Goal: Download file/media

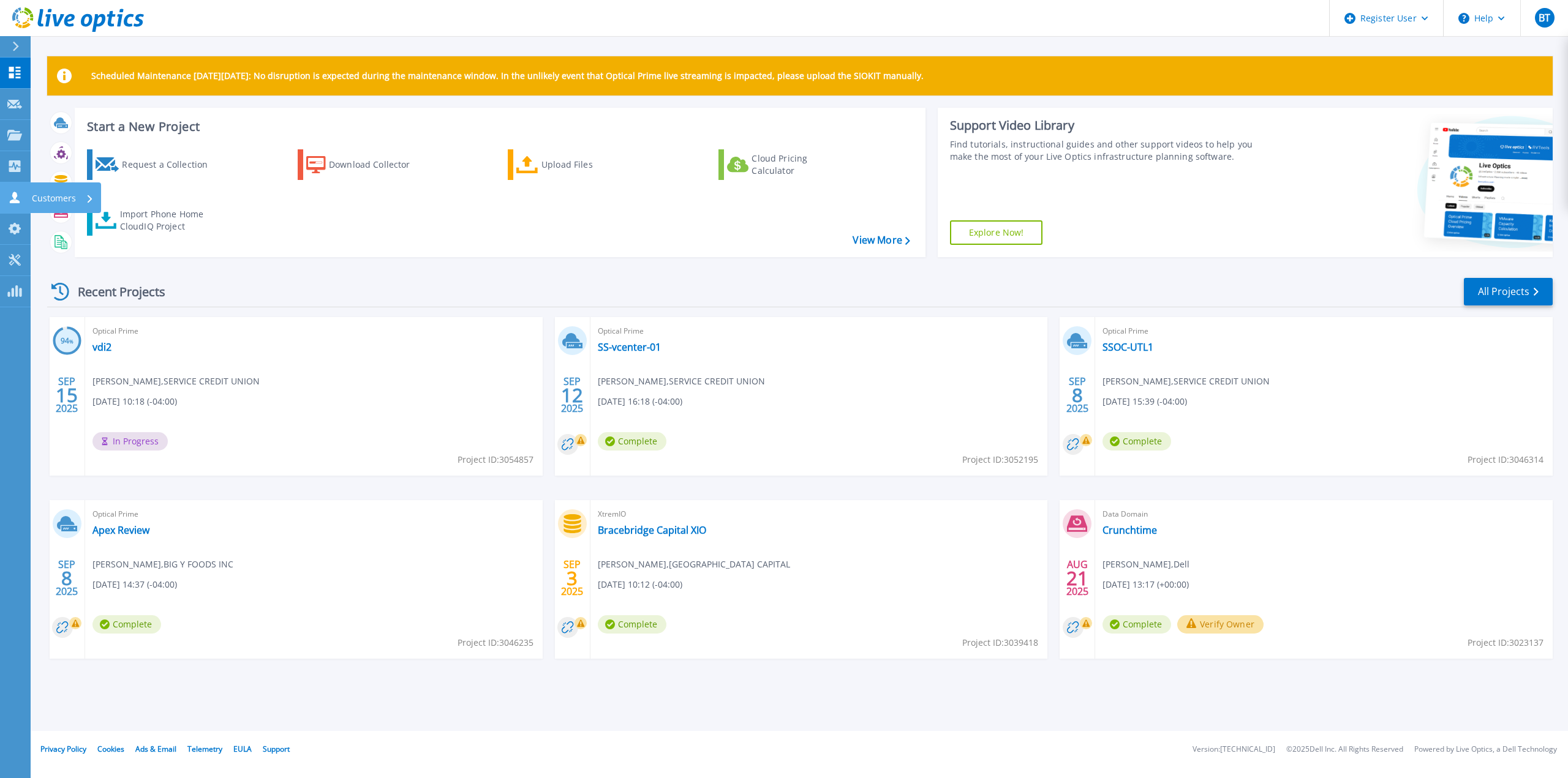
click at [5, 198] on link "Customers Customers" at bounding box center [15, 197] width 30 height 31
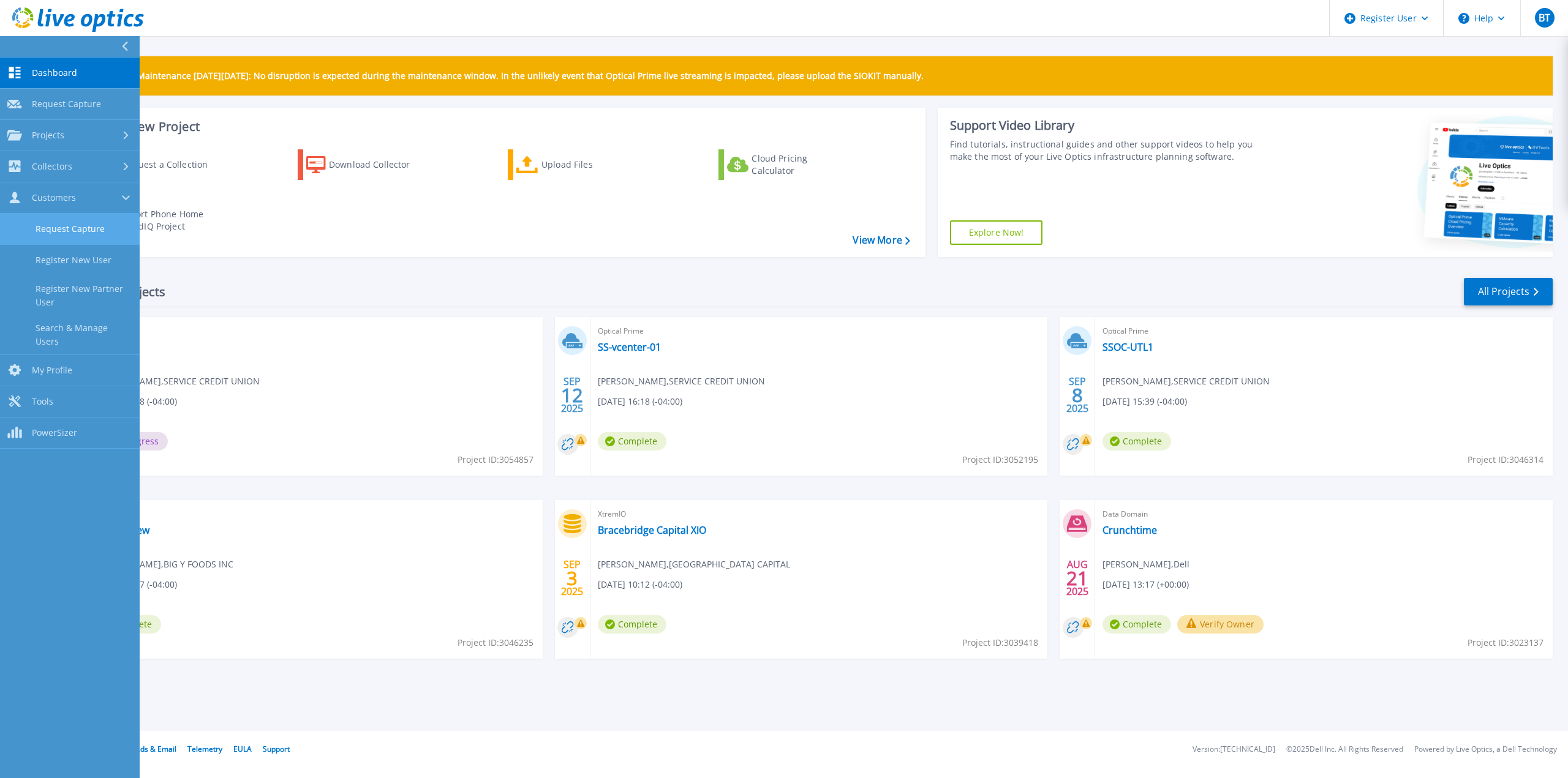
click at [81, 228] on link "Request Capture" at bounding box center [70, 229] width 140 height 31
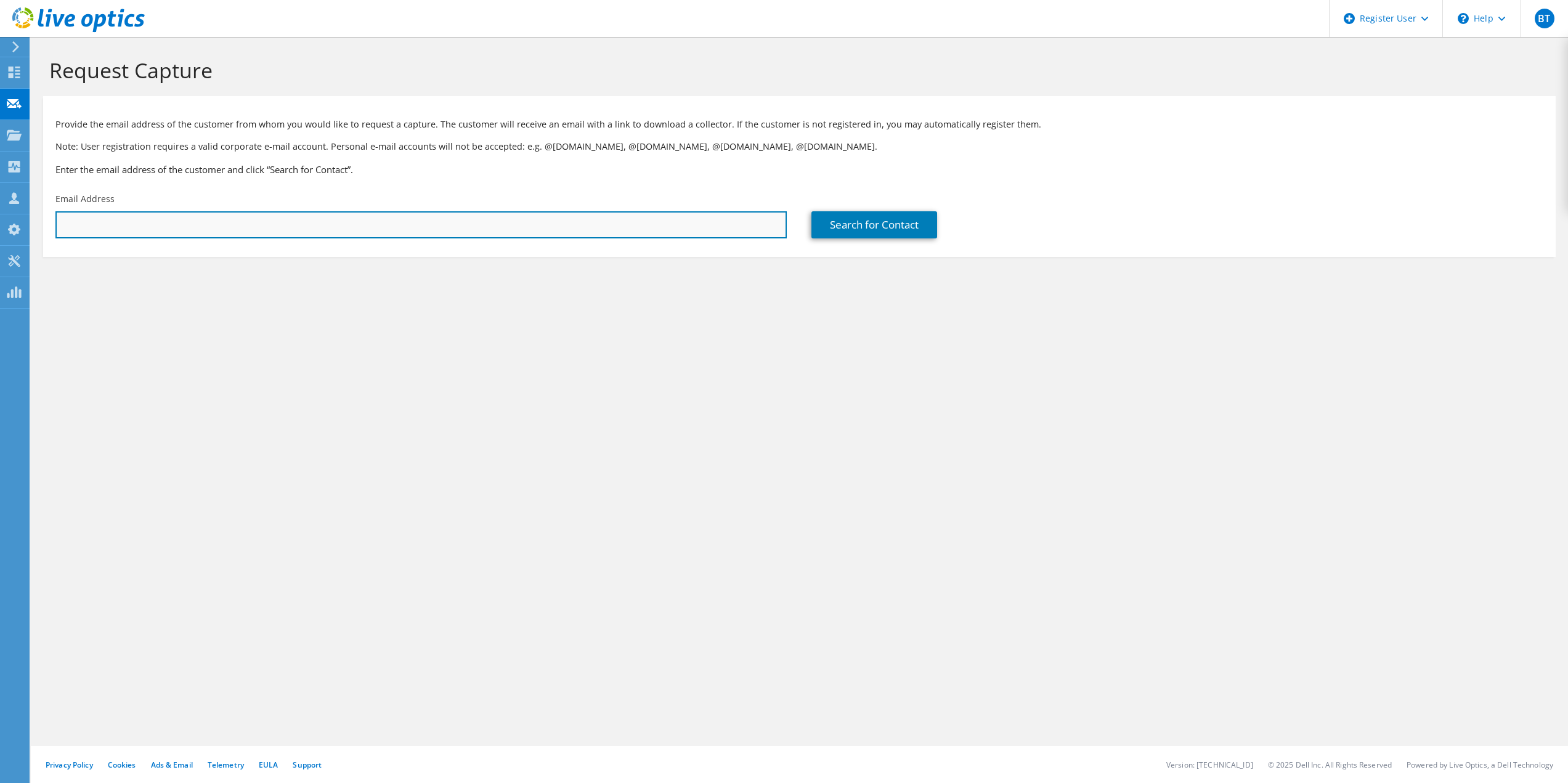
click at [360, 215] on input "text" at bounding box center [421, 225] width 732 height 27
click at [324, 233] on input "text" at bounding box center [421, 225] width 732 height 27
paste input "Chuck.Cifuni@brcap.com"
type input "Chuck.Cifuni@brcap.com"
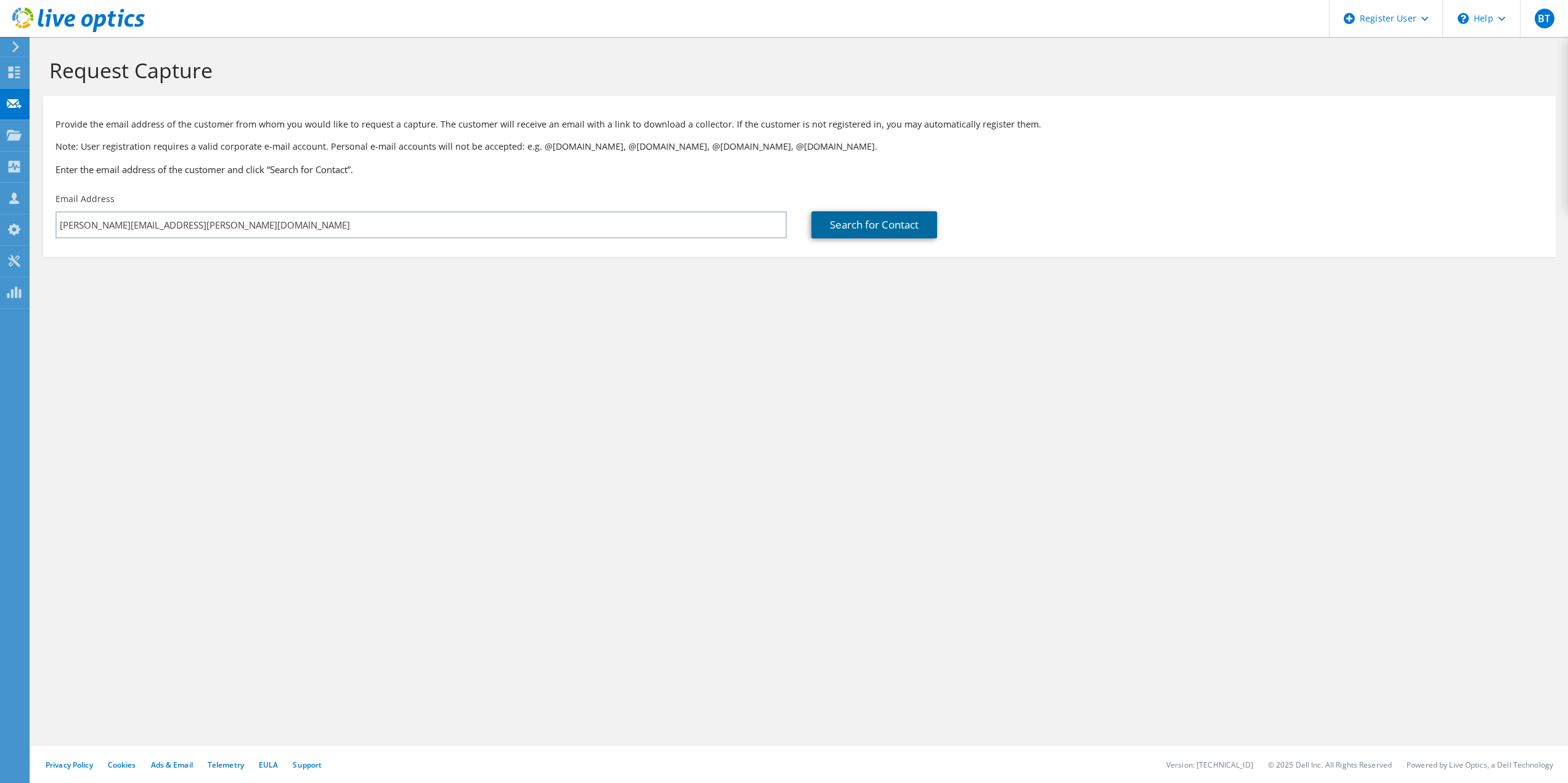
click at [894, 215] on link "Search for Contact" at bounding box center [874, 225] width 126 height 27
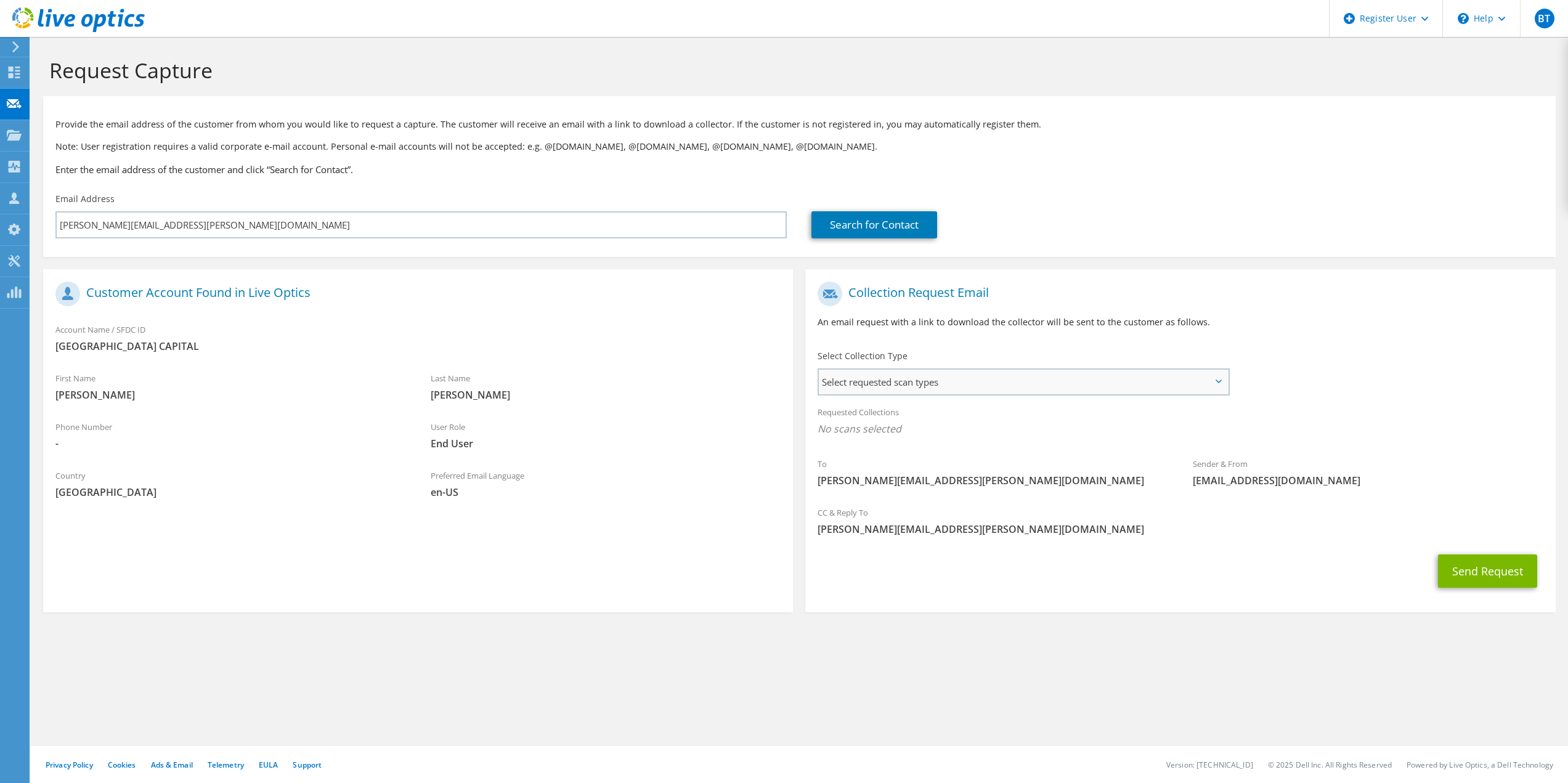
click at [917, 392] on span "Select requested scan types" at bounding box center [1023, 382] width 409 height 25
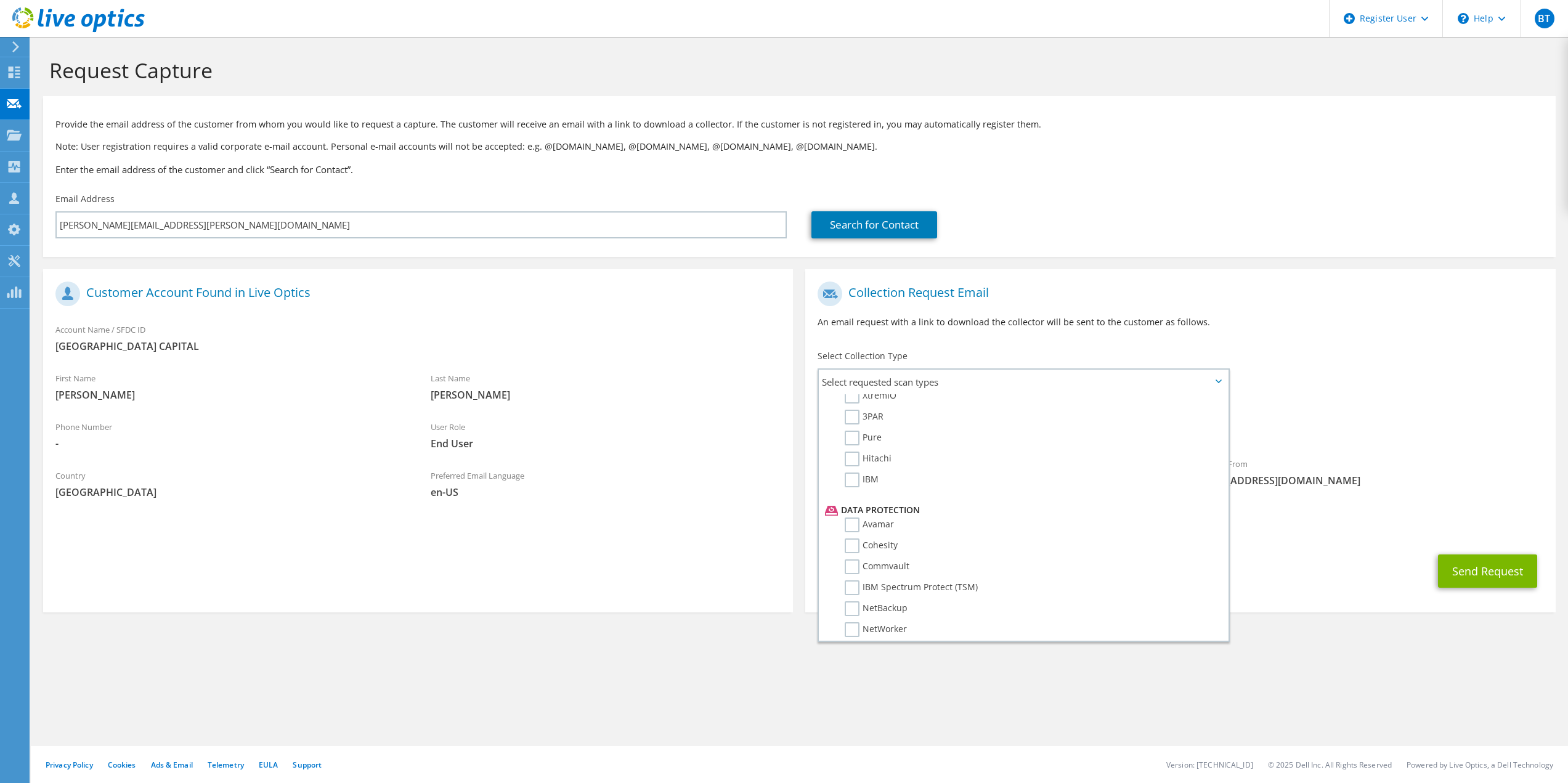
scroll to position [359, 0]
click at [15, 163] on use at bounding box center [15, 166] width 12 height 12
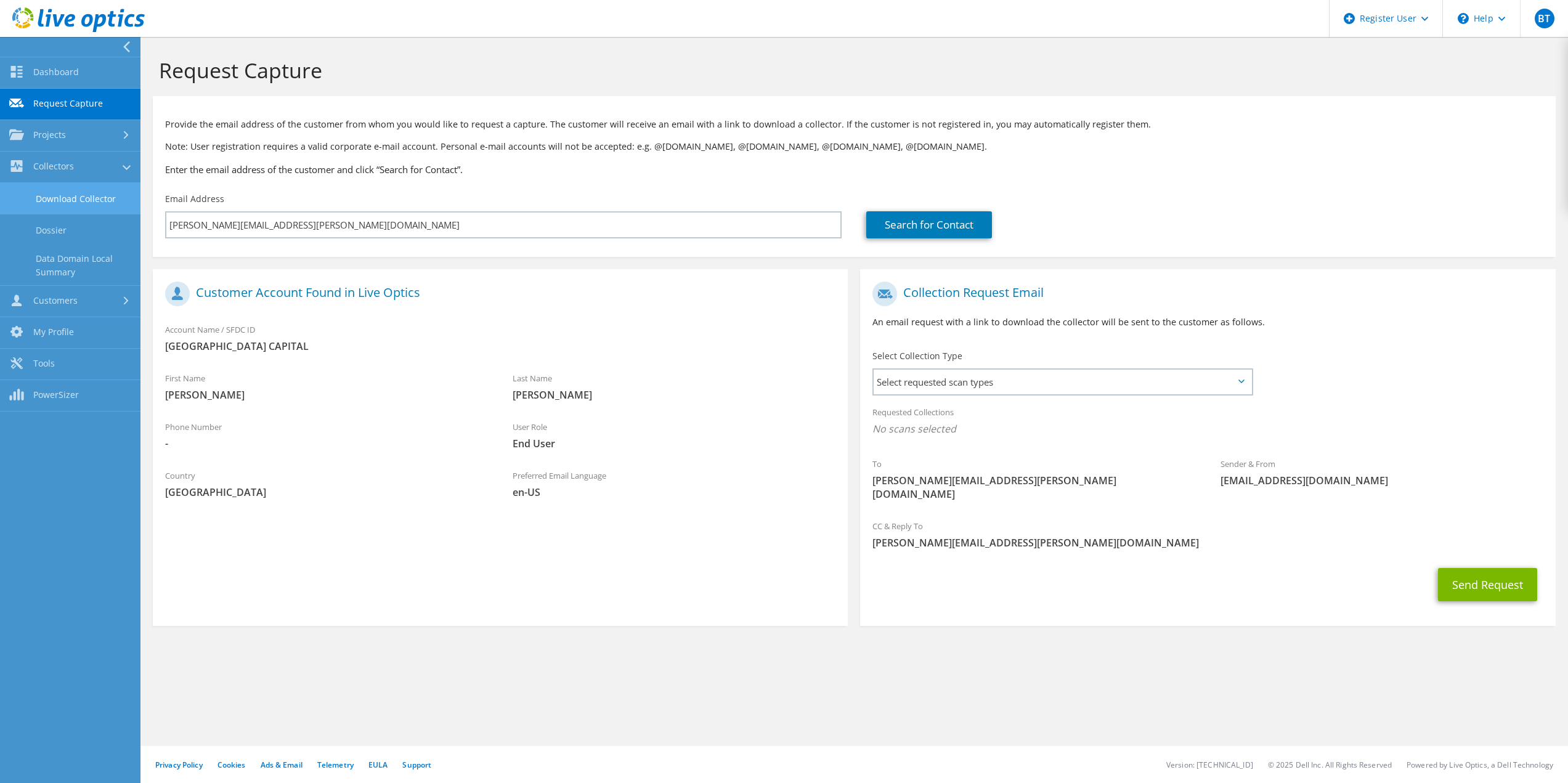
click at [59, 202] on link "Download Collector" at bounding box center [70, 199] width 140 height 31
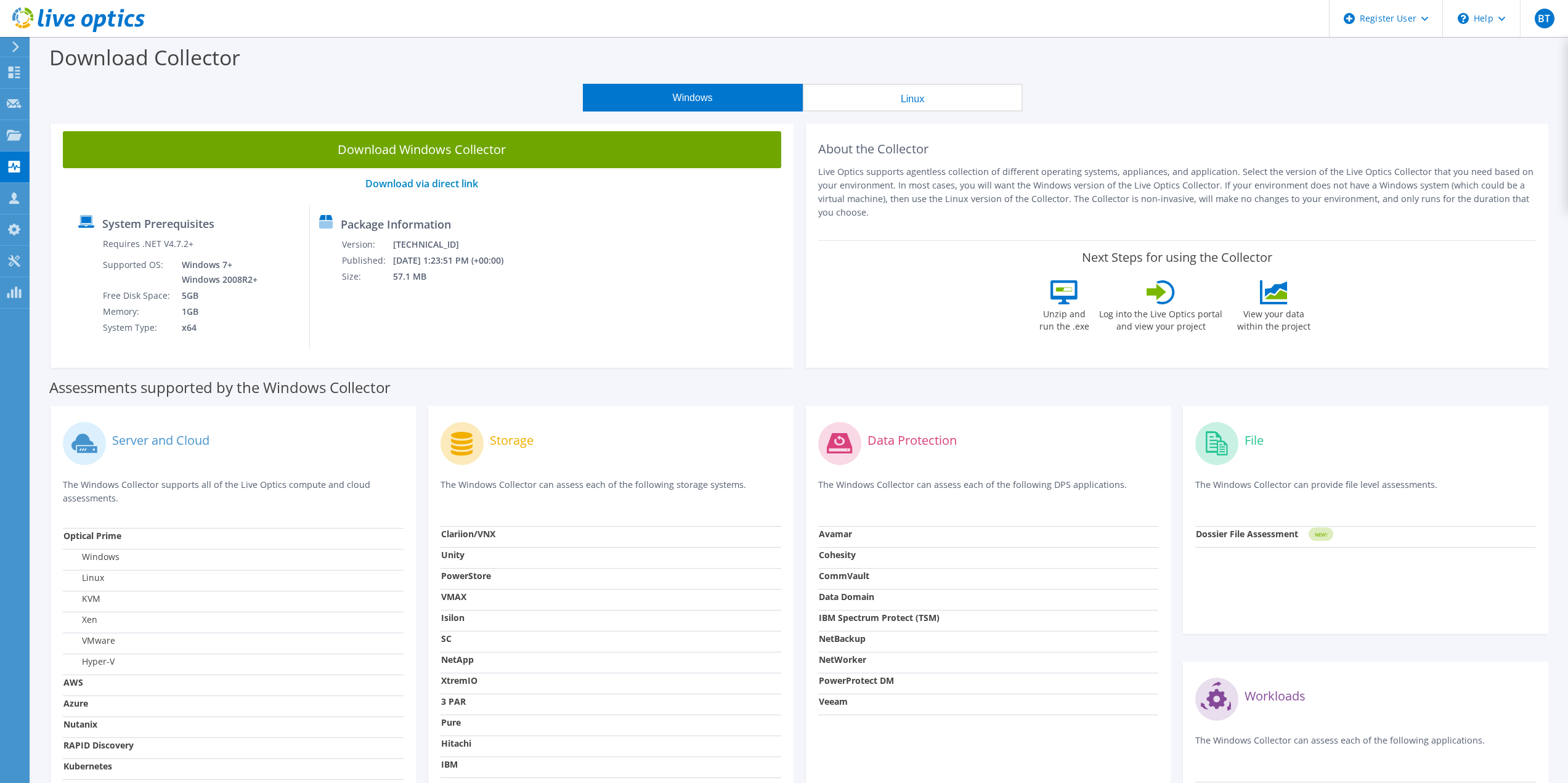
click at [883, 98] on button "Linux" at bounding box center [912, 98] width 220 height 27
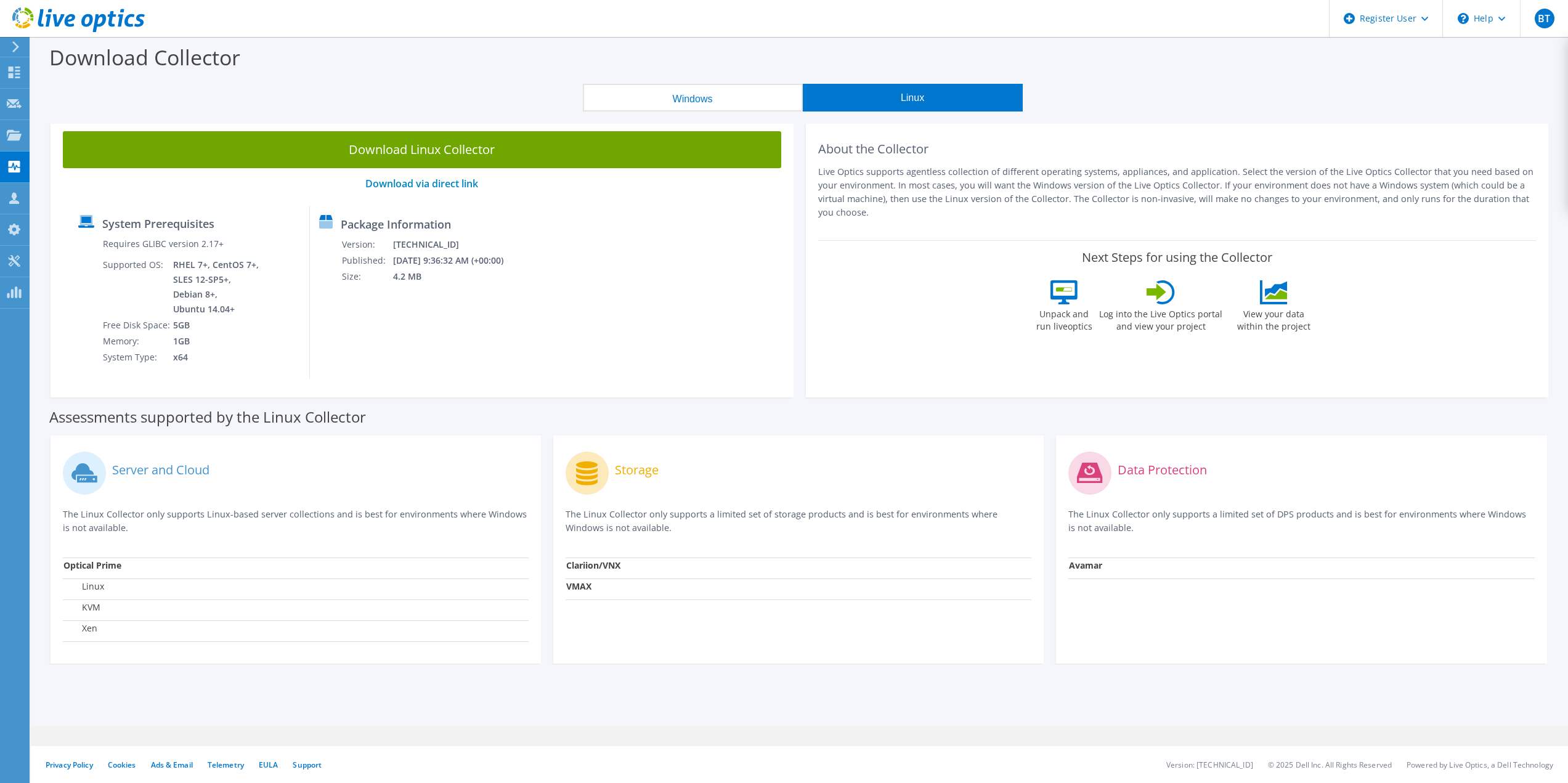
click at [708, 98] on button "Windows" at bounding box center [693, 98] width 220 height 27
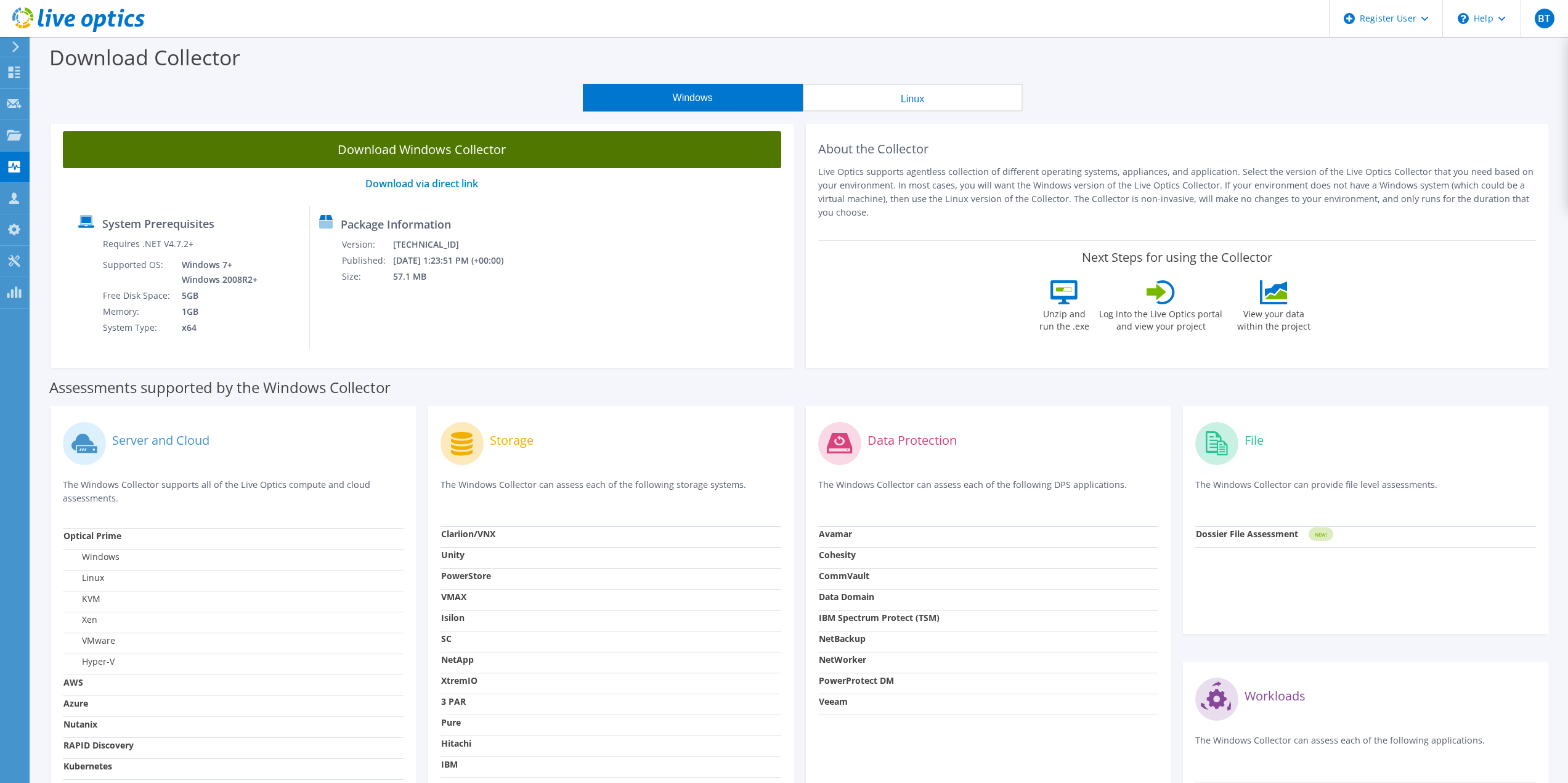
click at [488, 150] on link "Download Windows Collector" at bounding box center [422, 150] width 719 height 37
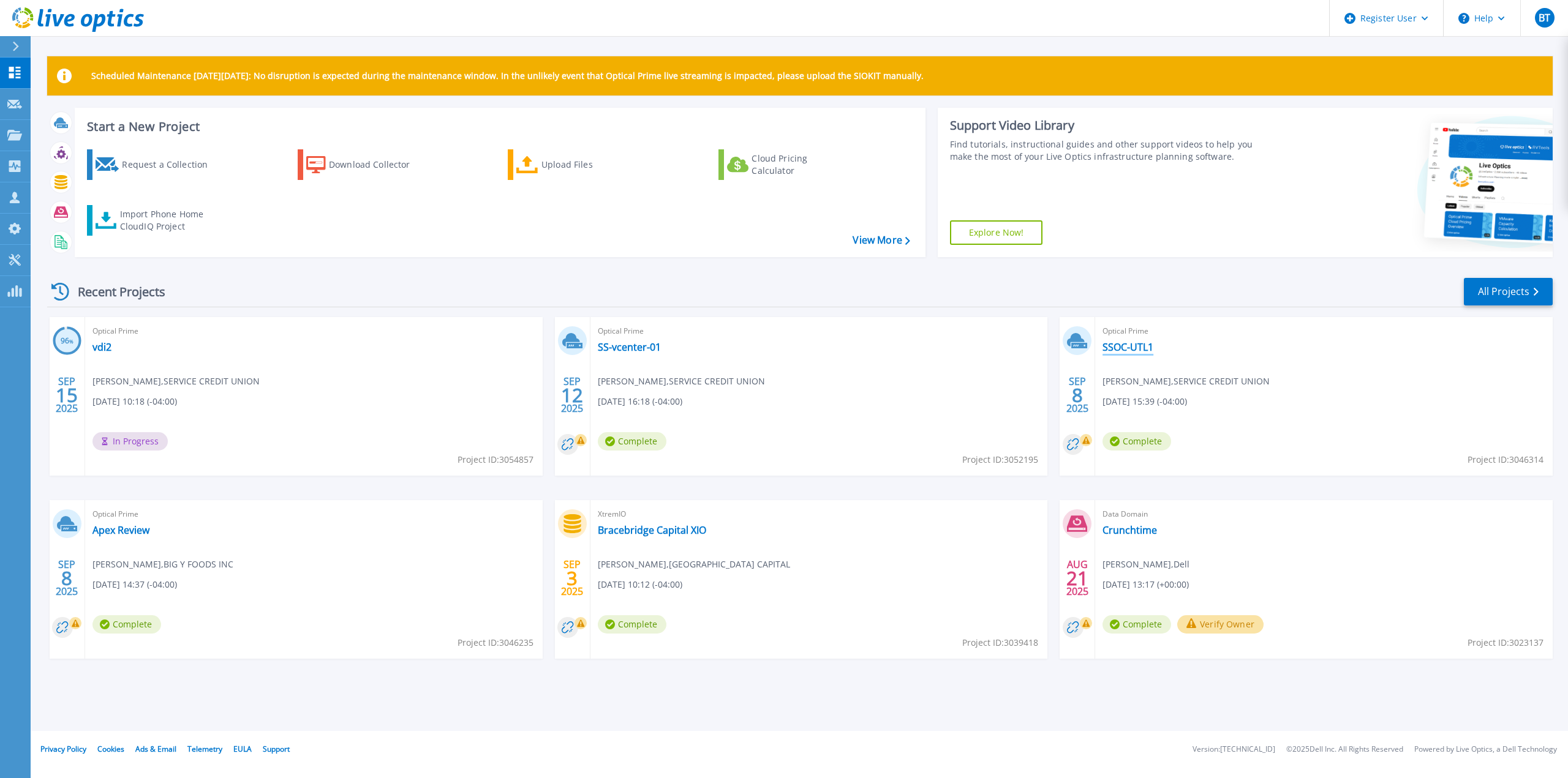
click at [1148, 348] on link "SSOC-UTL1" at bounding box center [1127, 346] width 51 height 12
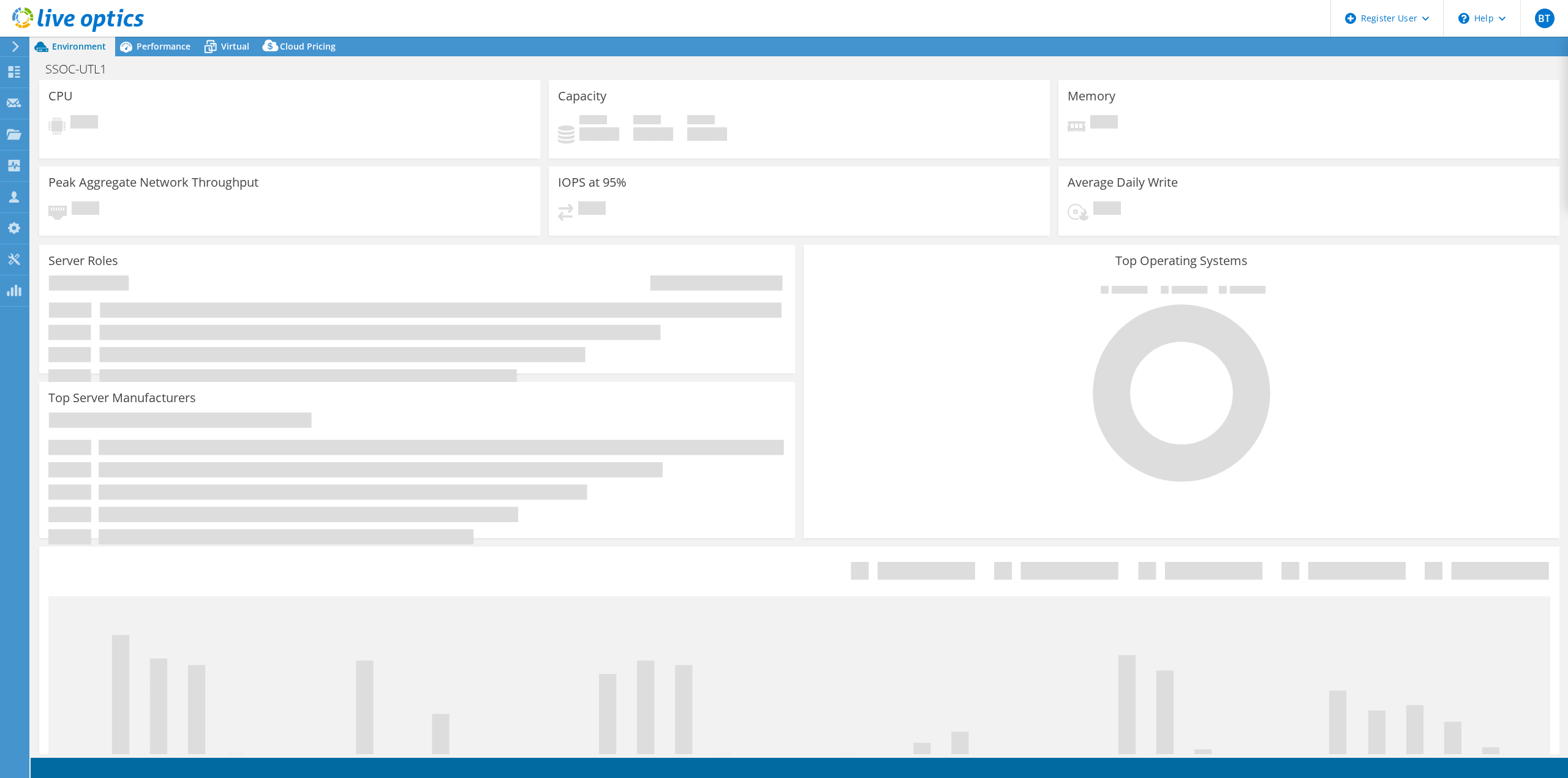
select select "USD"
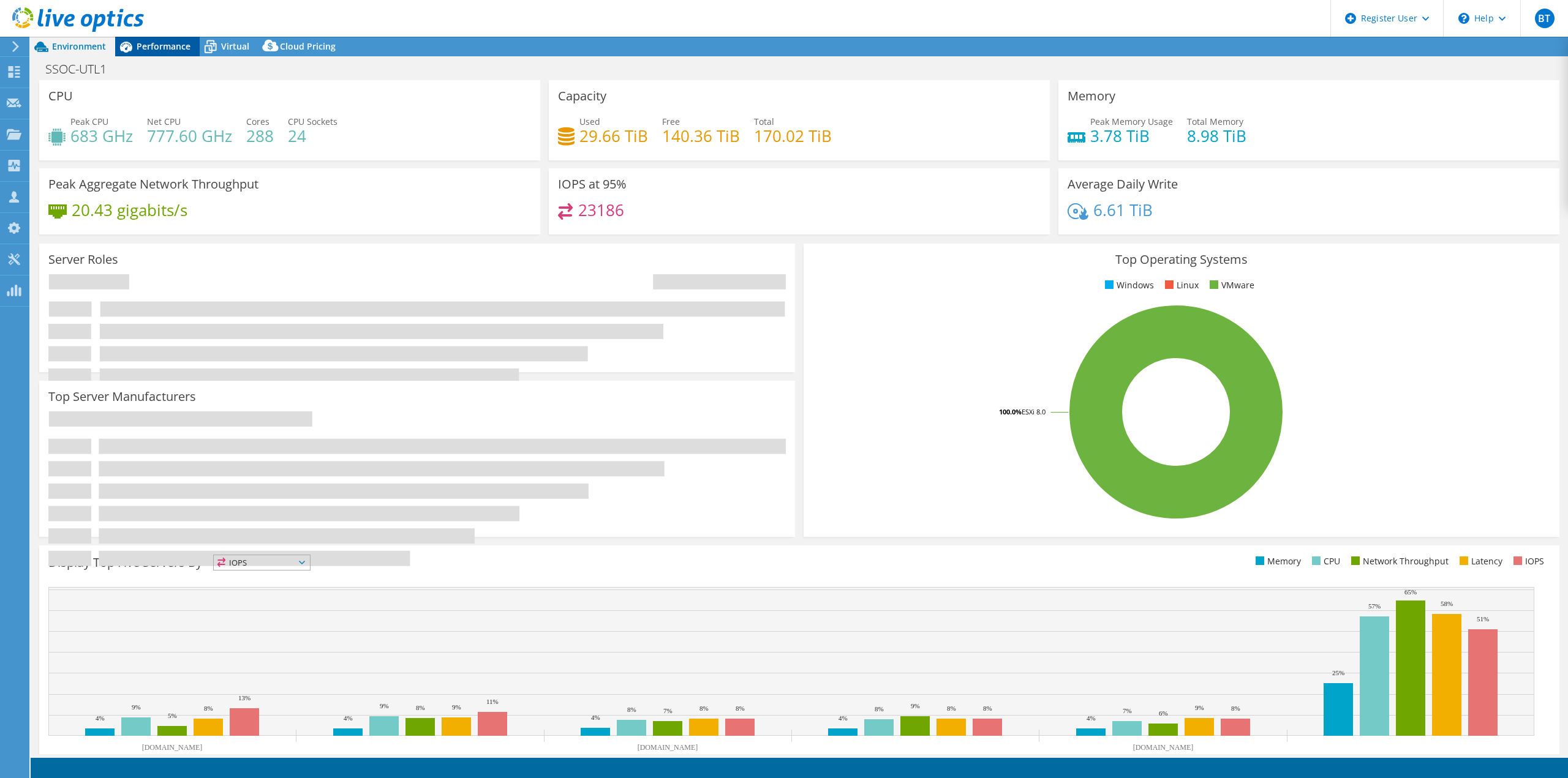
click at [146, 50] on span "Performance" at bounding box center [163, 46] width 54 height 12
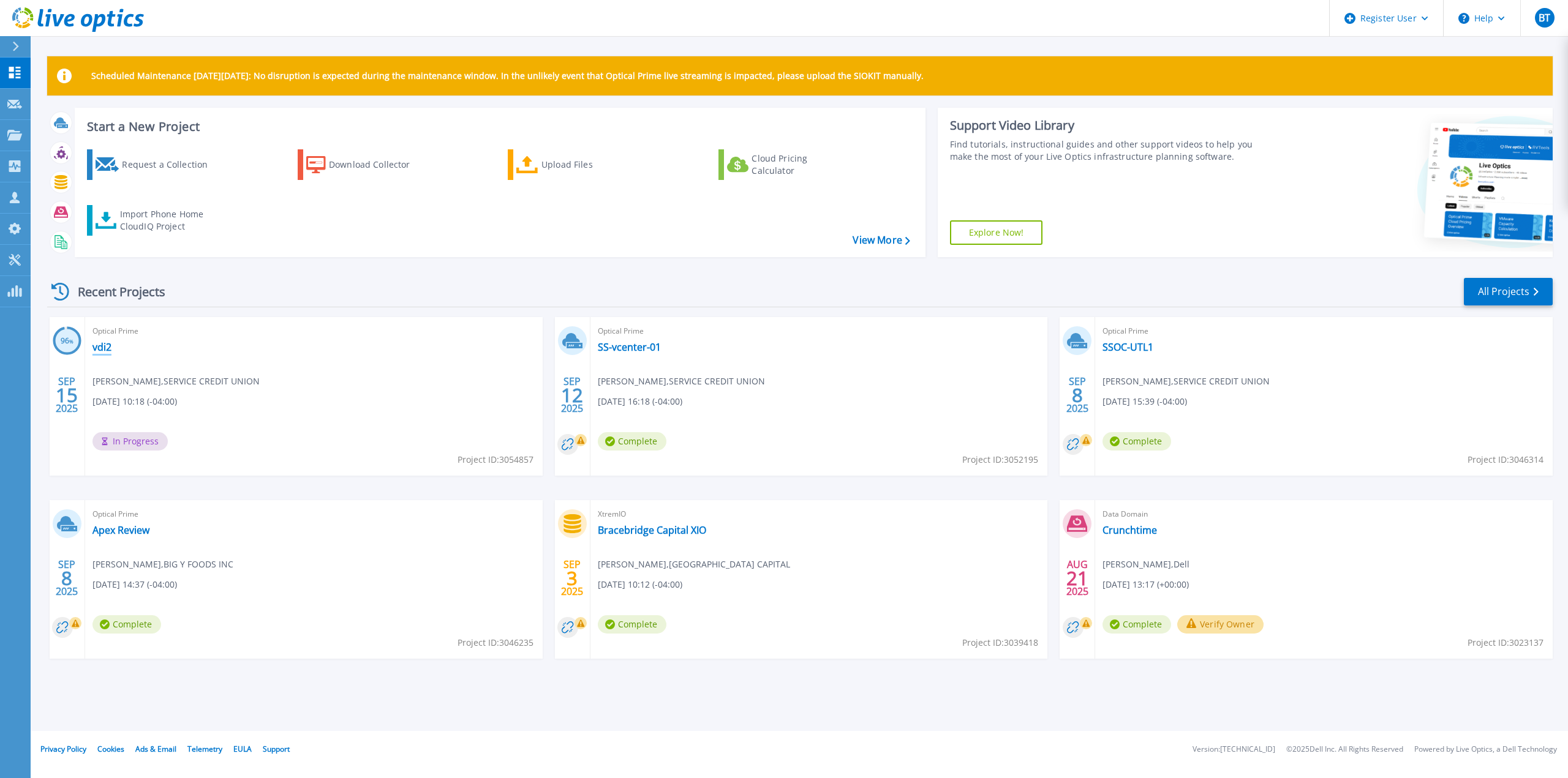
click at [104, 351] on link "vdi2" at bounding box center [102, 346] width 19 height 12
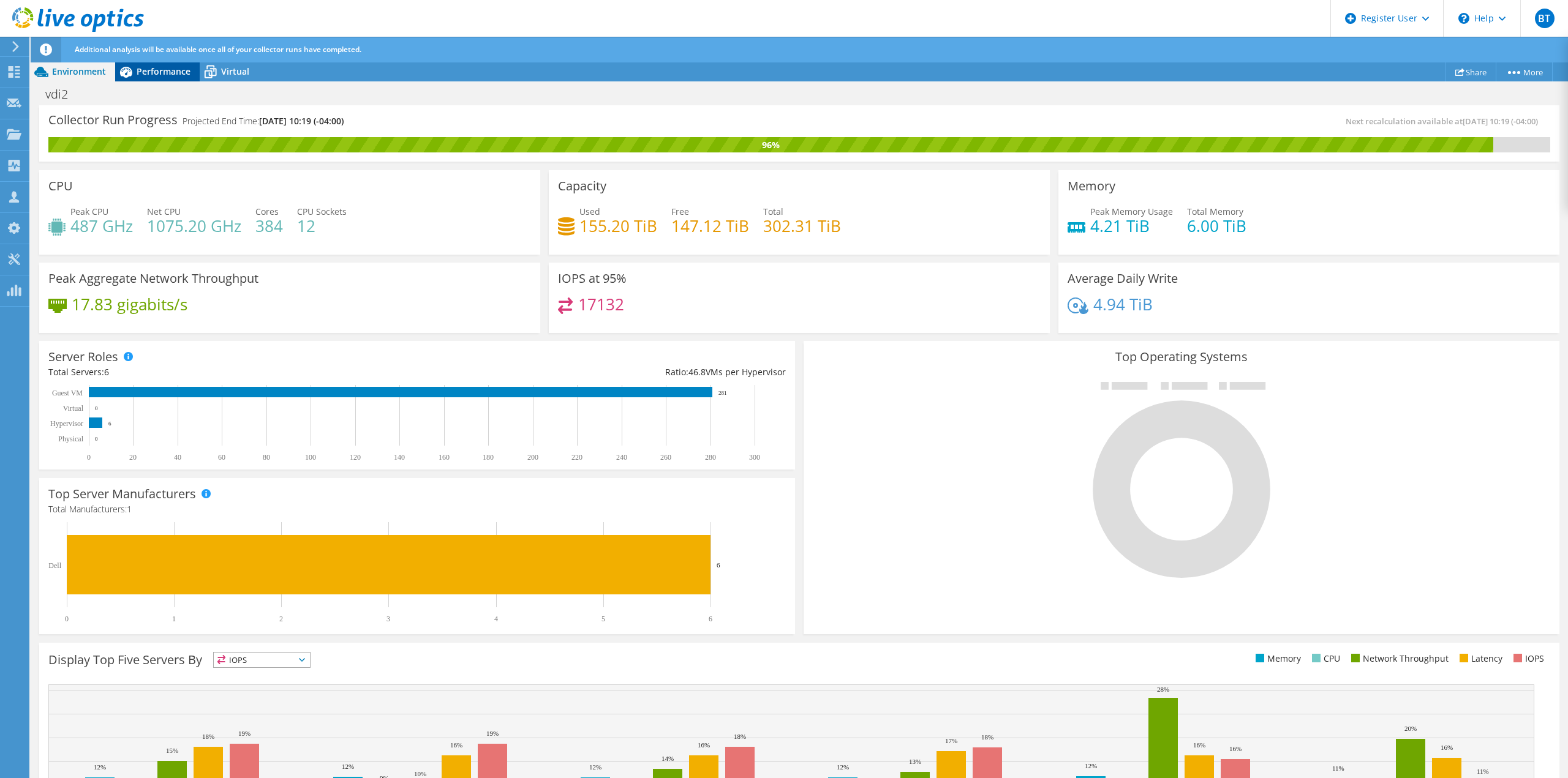
click at [175, 68] on span "Performance" at bounding box center [163, 71] width 54 height 12
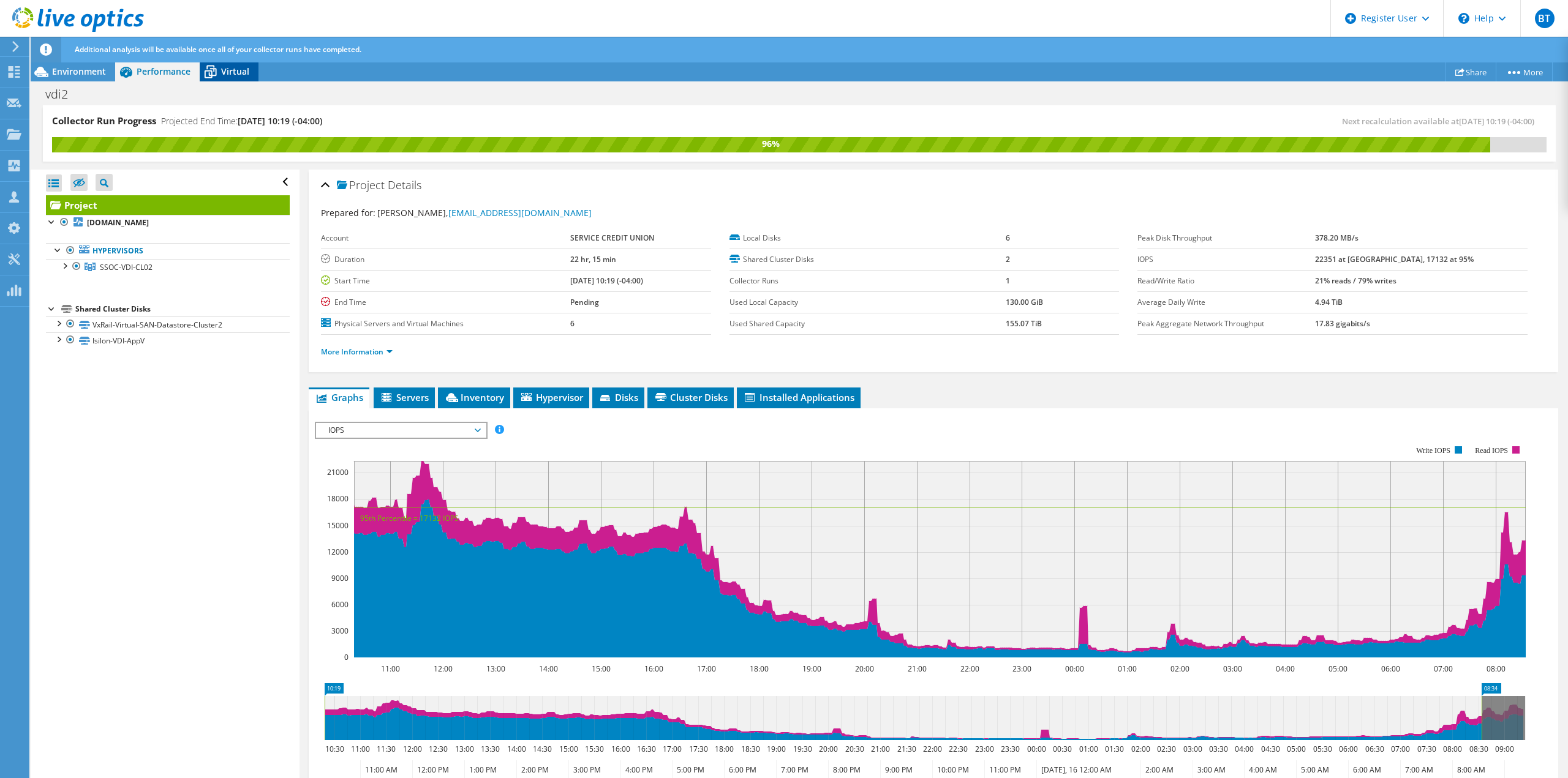
click at [236, 76] on span "Virtual" at bounding box center [235, 71] width 28 height 12
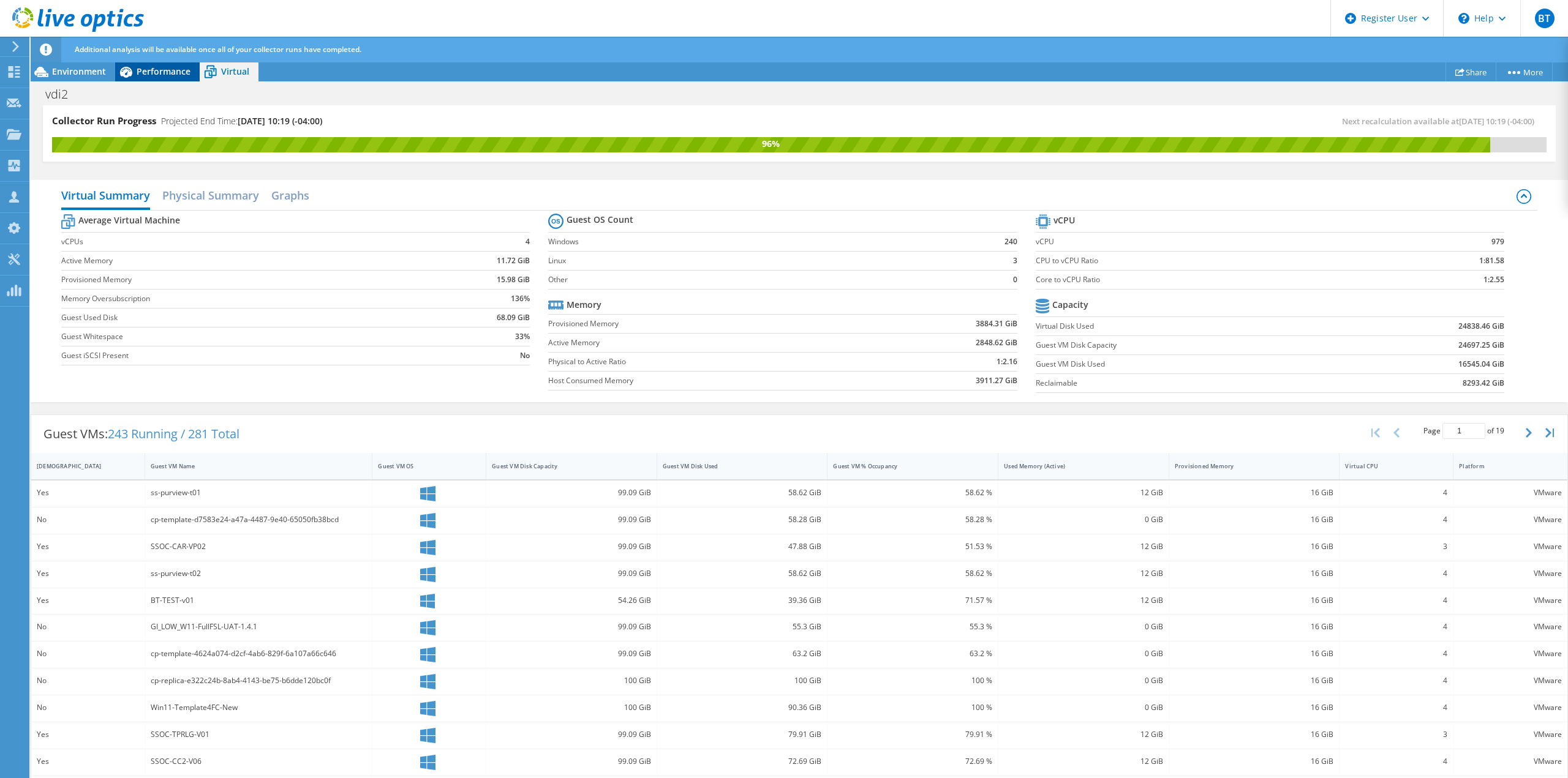
click at [165, 71] on span "Performance" at bounding box center [163, 71] width 54 height 12
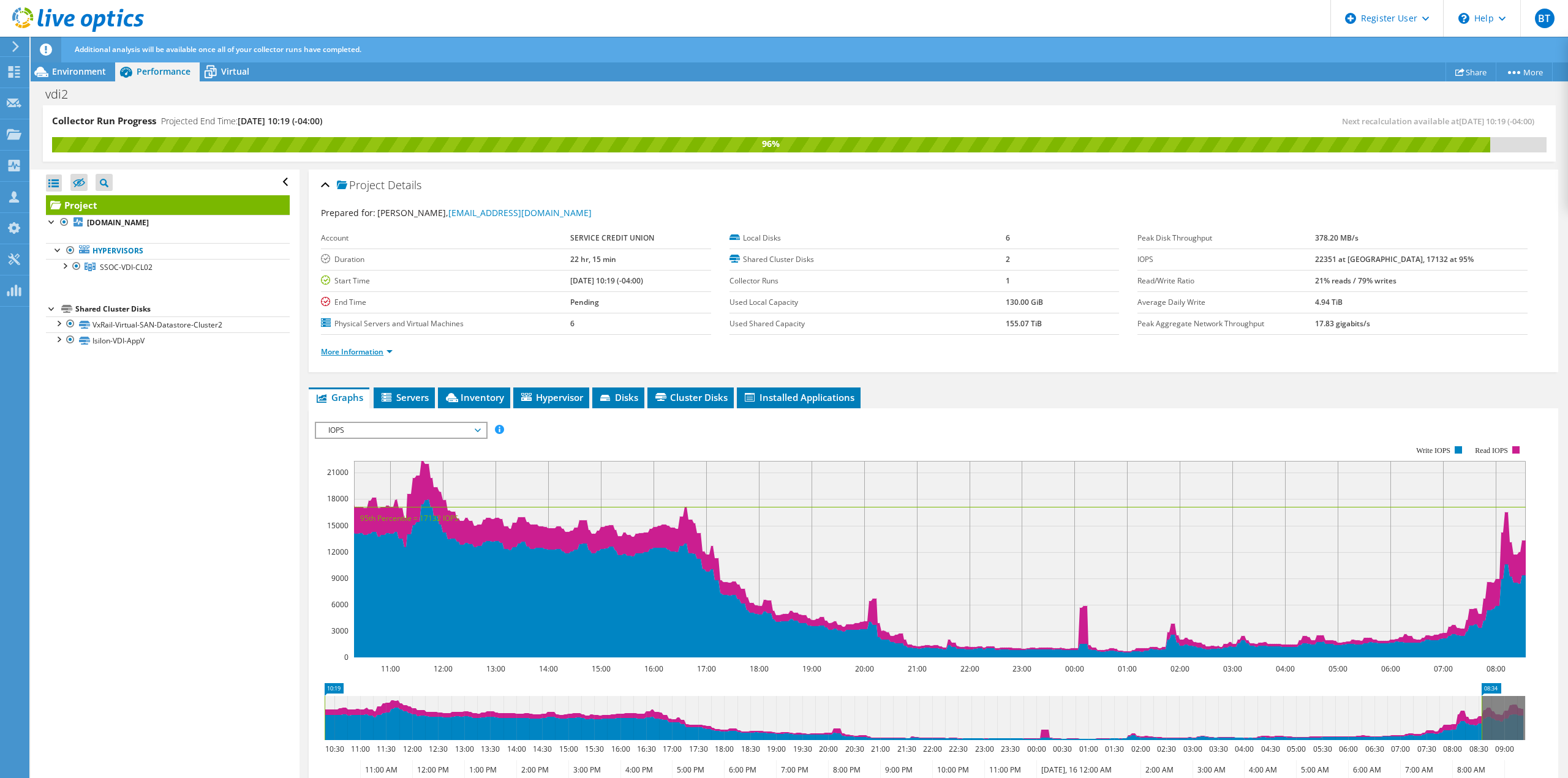
click at [355, 354] on link "More Information" at bounding box center [356, 351] width 71 height 10
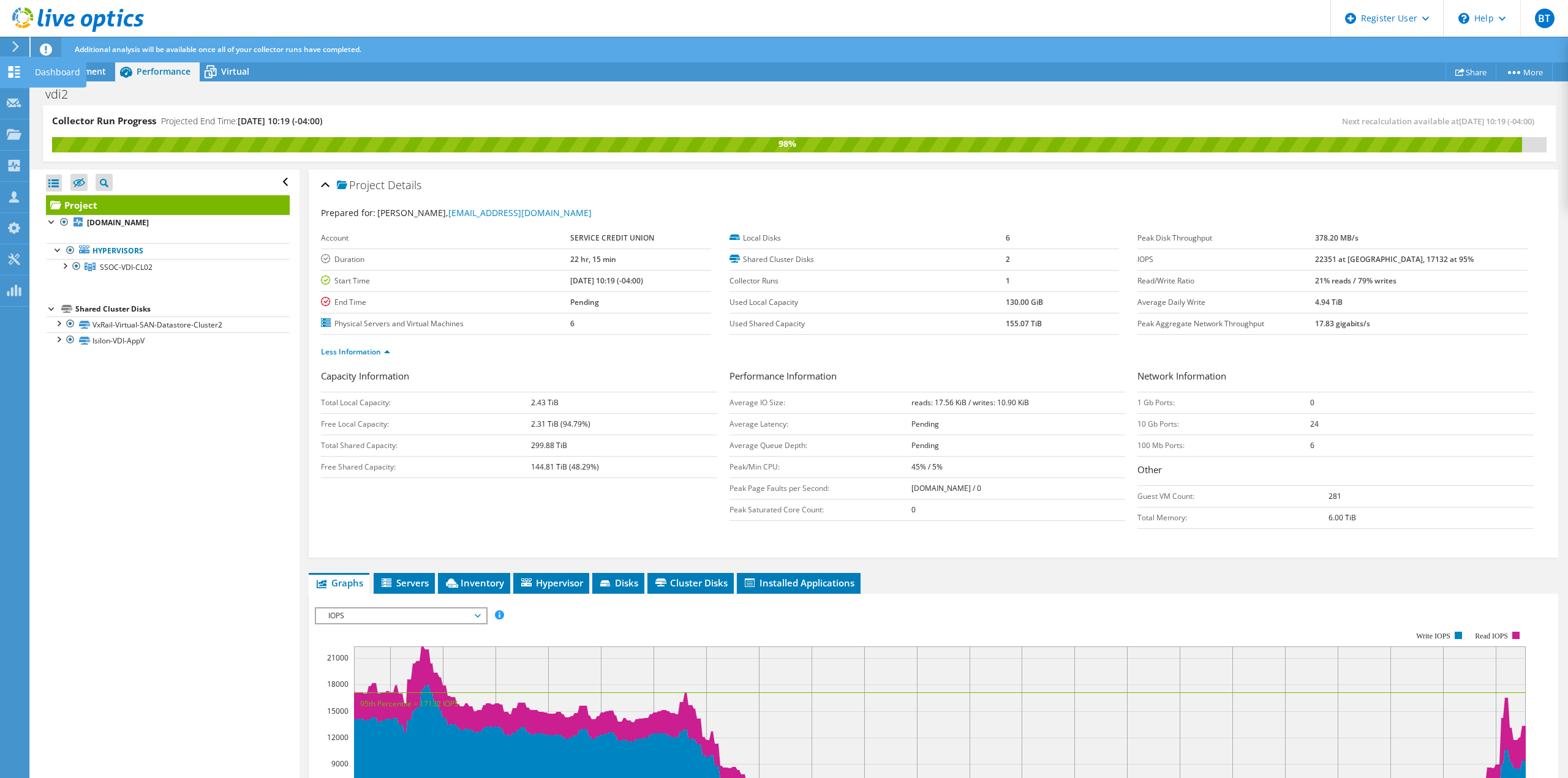
click at [12, 71] on icon at bounding box center [14, 71] width 14 height 12
